Goal: Transaction & Acquisition: Purchase product/service

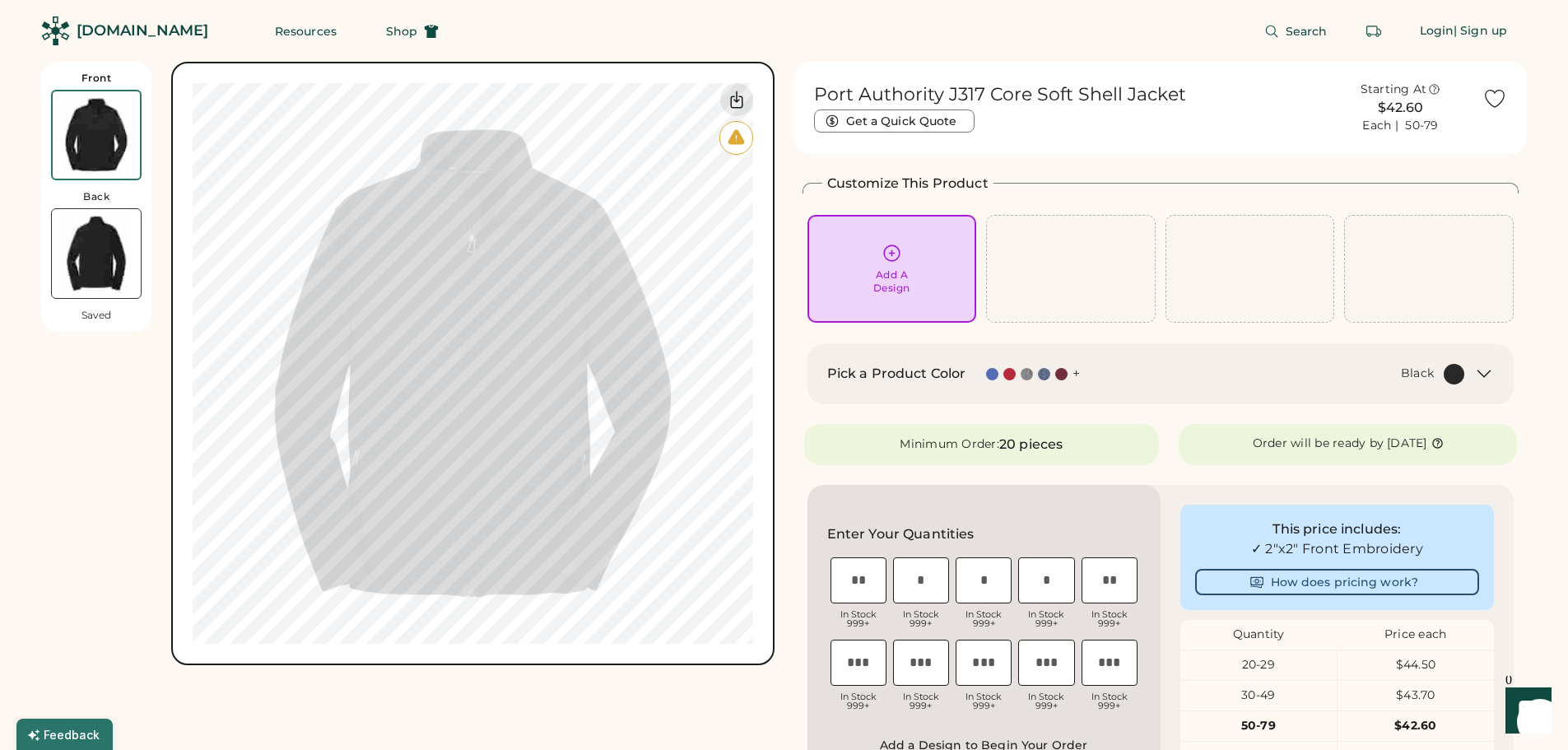
click at [114, 262] on img at bounding box center [96, 253] width 89 height 89
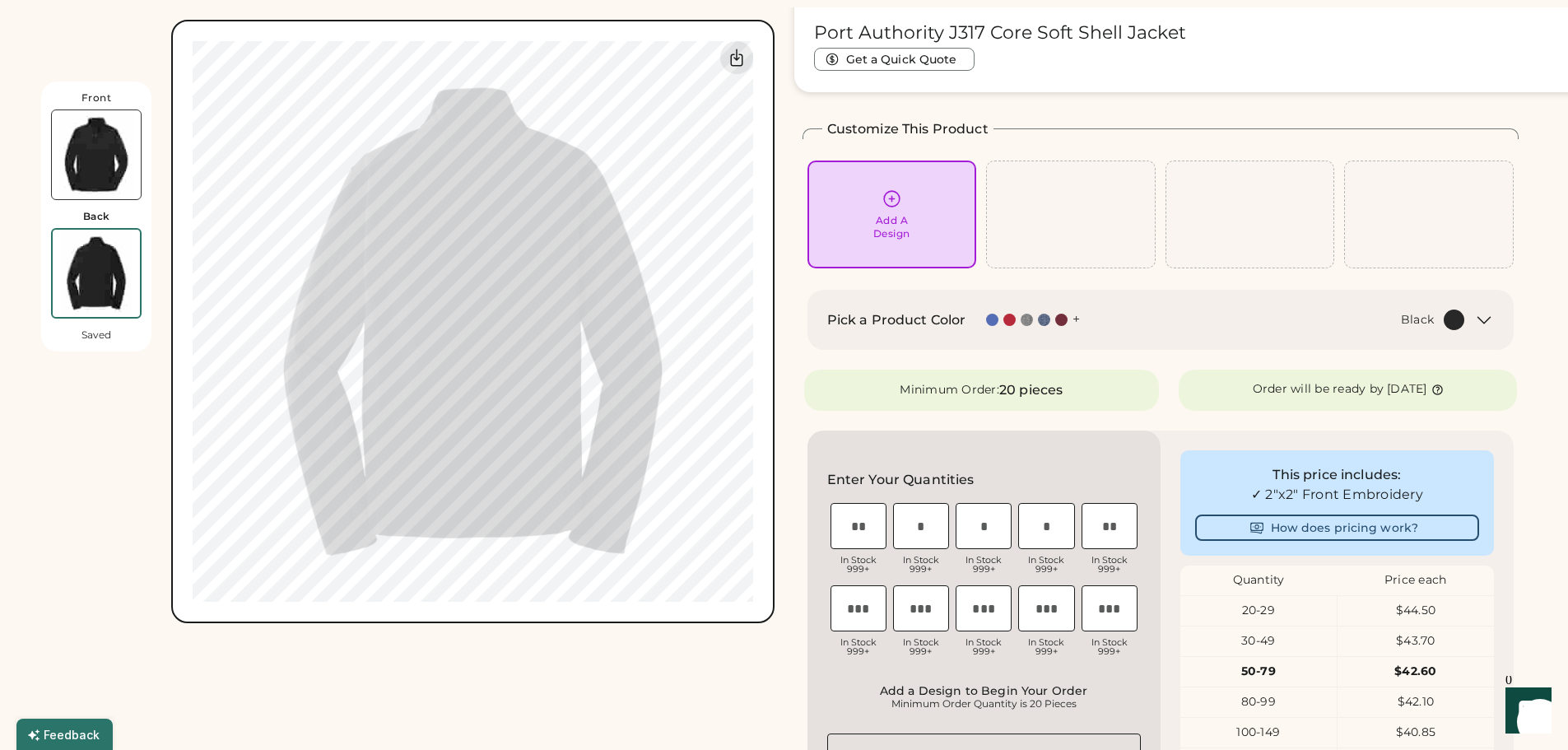
scroll to position [62, 0]
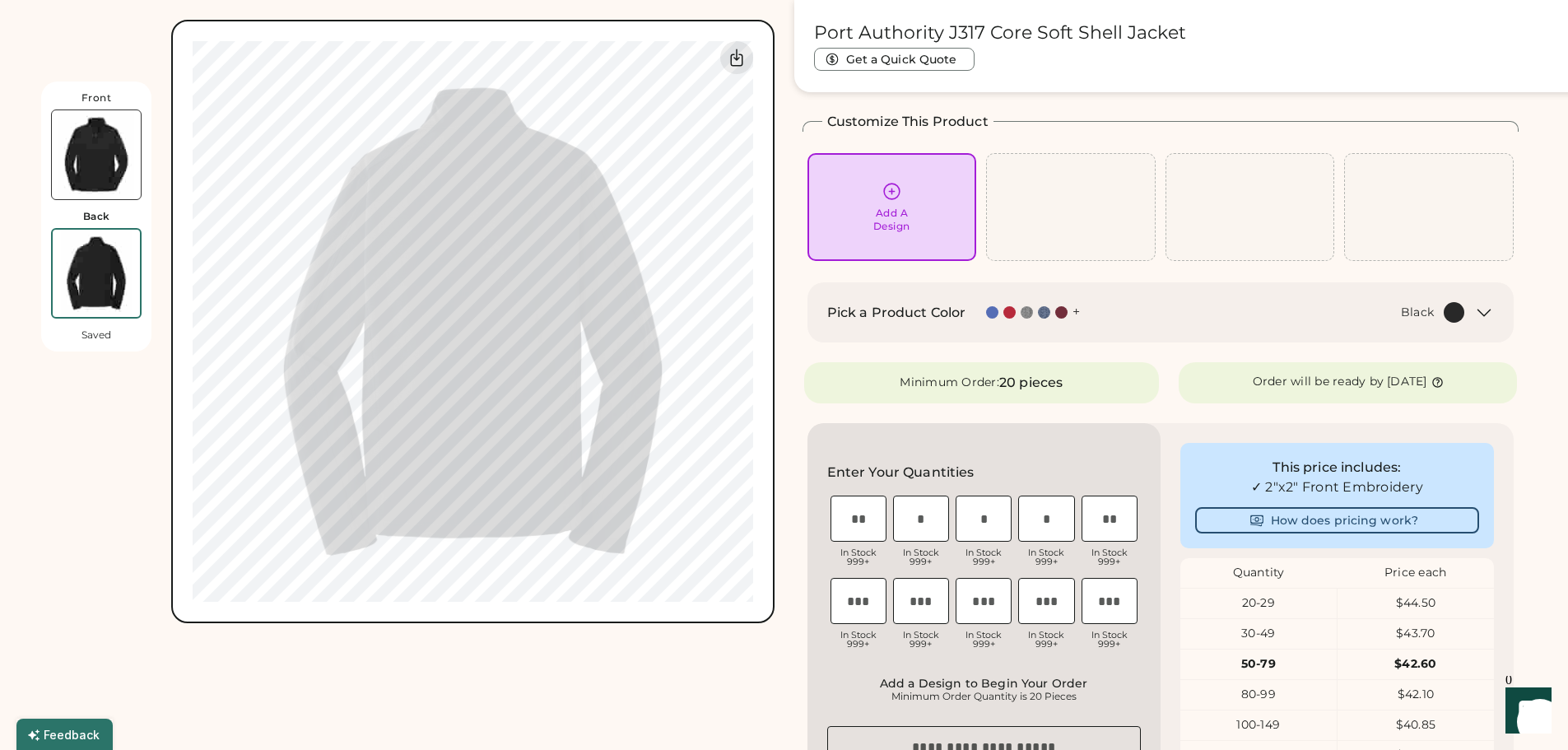
click at [103, 144] on img at bounding box center [96, 154] width 89 height 89
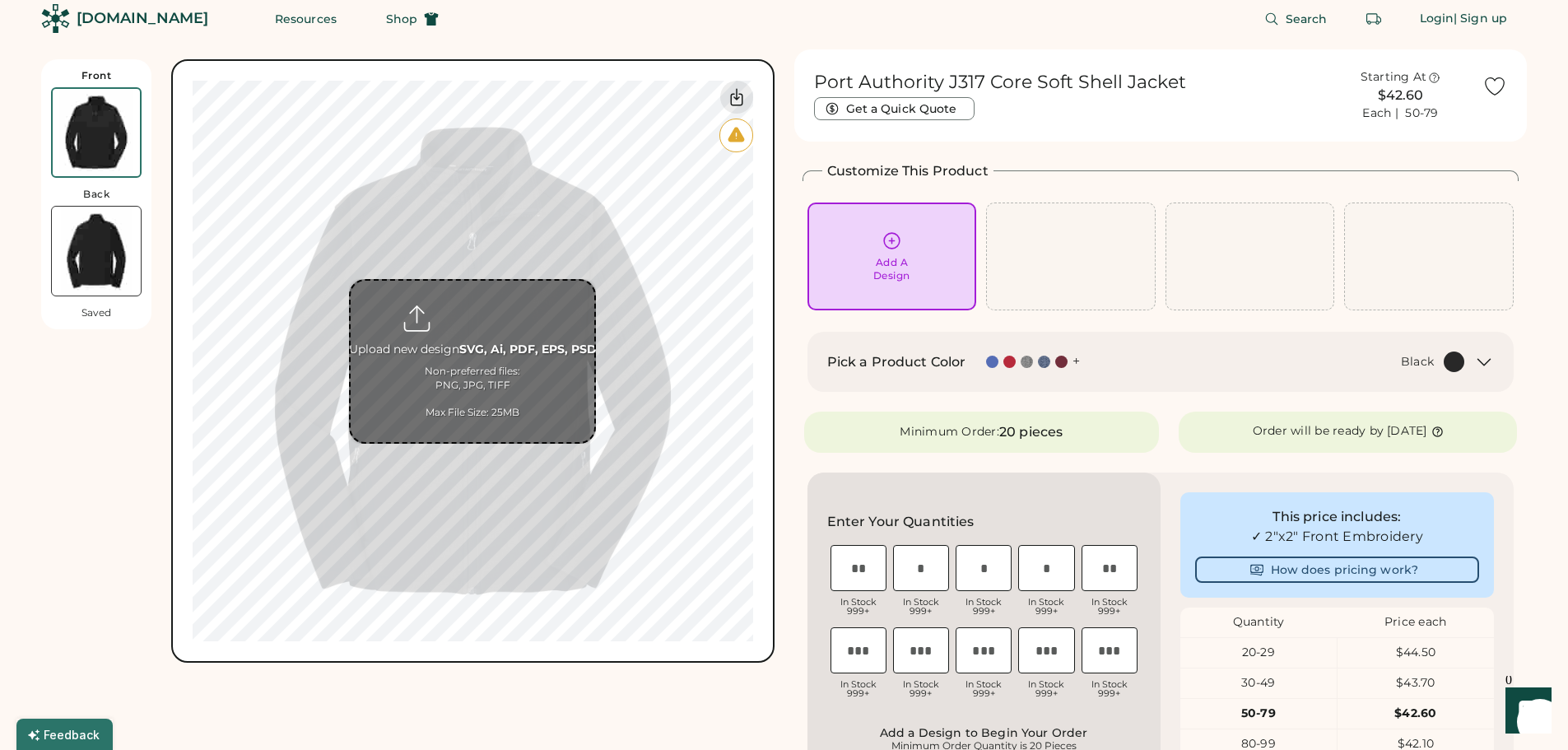
scroll to position [0, 0]
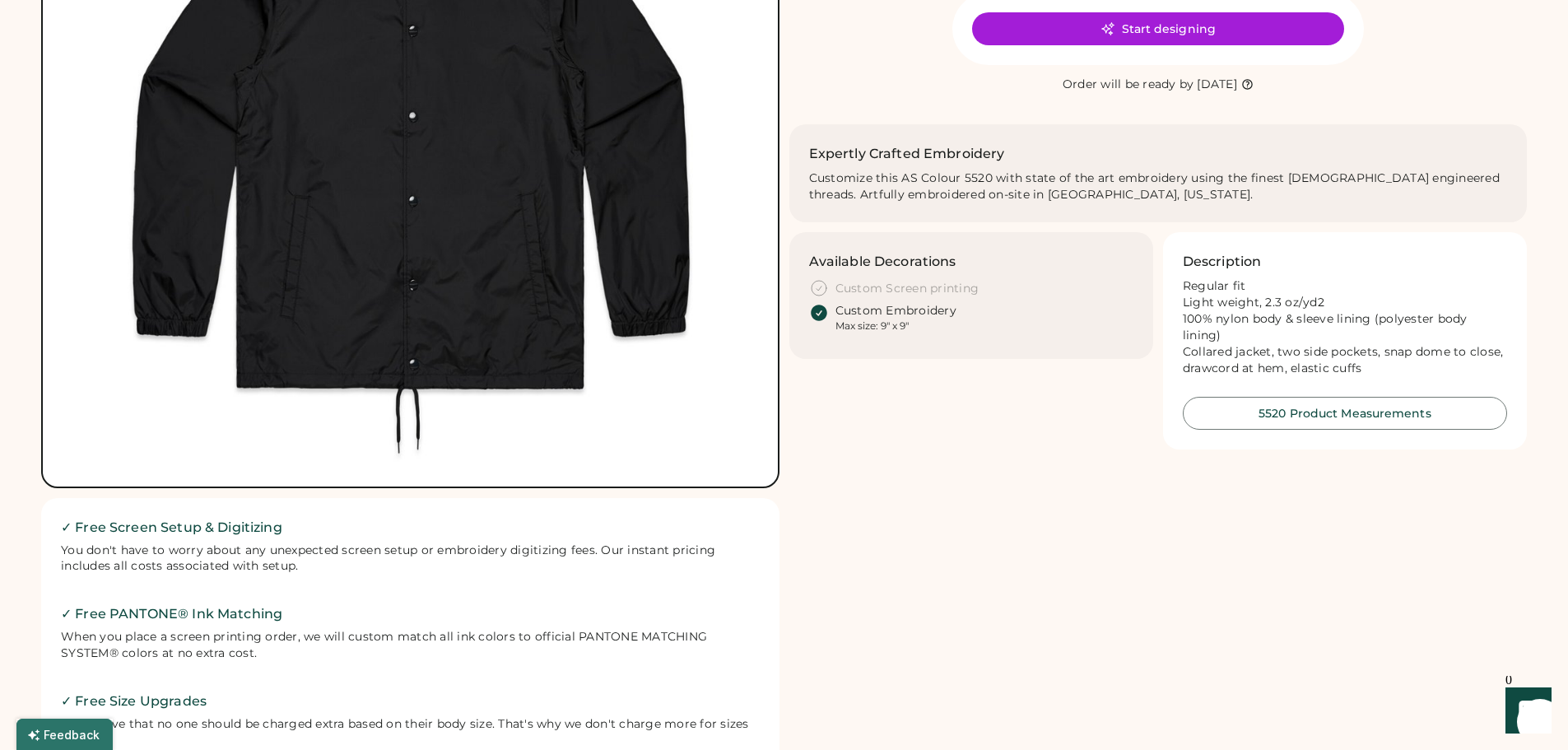
scroll to position [247, 0]
